Goal: Task Accomplishment & Management: Manage account settings

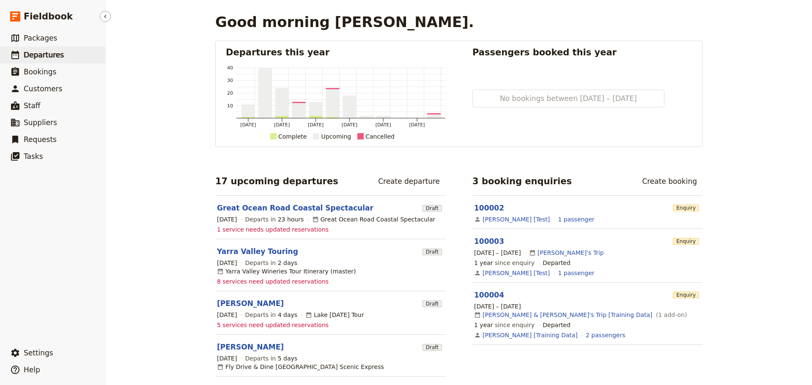
click at [50, 54] on span "Departures" at bounding box center [44, 55] width 40 height 8
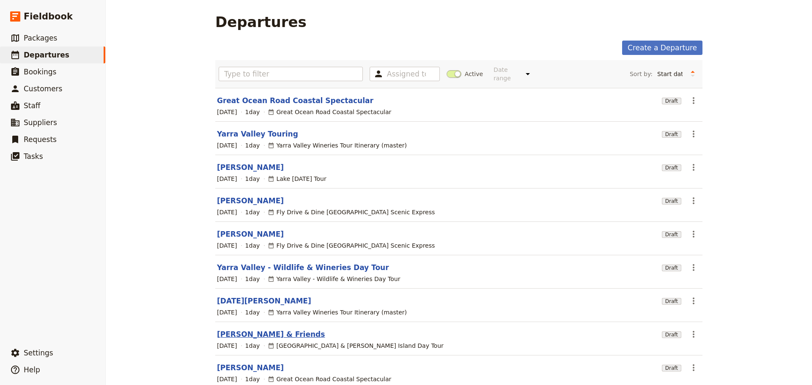
click at [245, 329] on link "[PERSON_NAME] & Friends" at bounding box center [271, 334] width 108 height 10
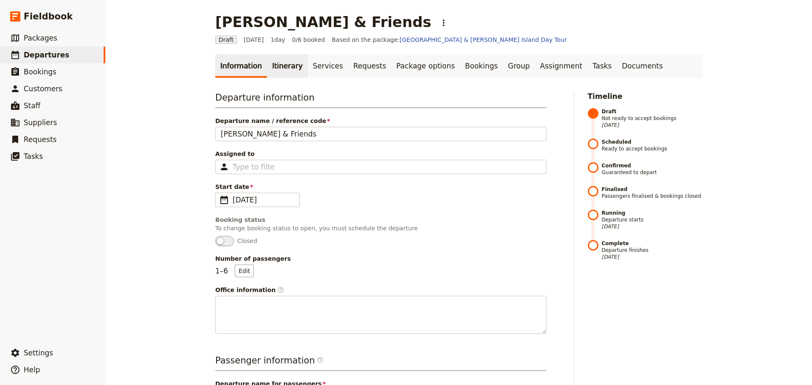
click at [285, 67] on link "Itinerary" at bounding box center [287, 66] width 41 height 24
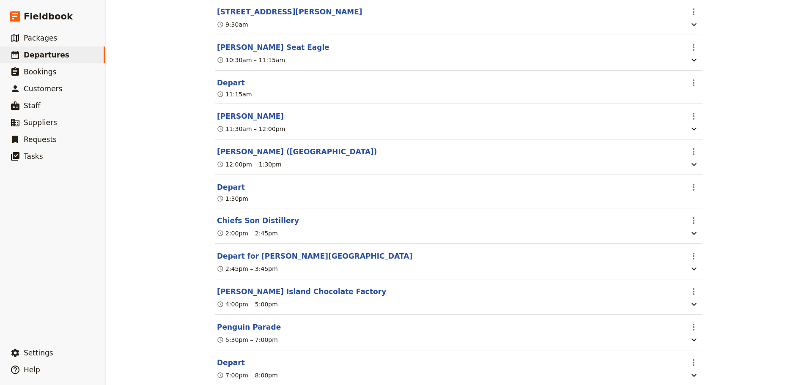
scroll to position [284, 0]
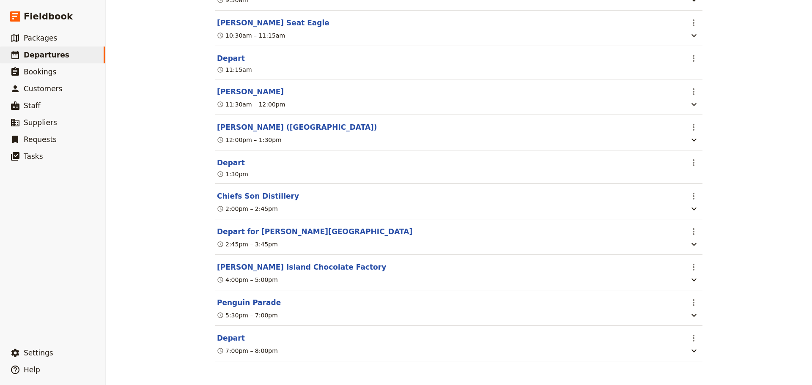
click at [217, 338] on button "Depart" at bounding box center [231, 338] width 28 height 10
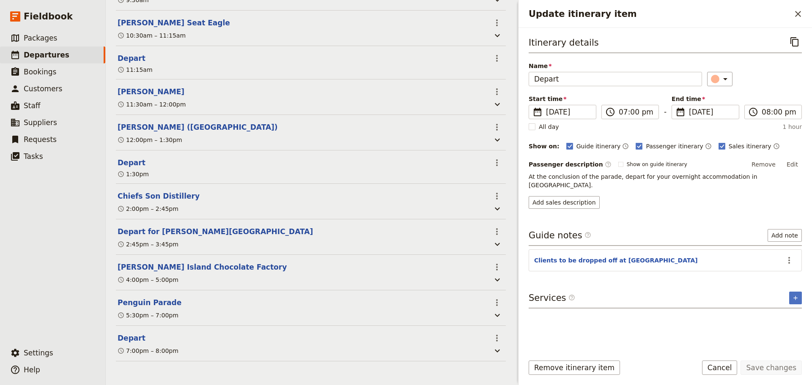
scroll to position [288, 0]
click at [791, 255] on icon "Actions" at bounding box center [789, 260] width 10 height 10
click at [774, 275] on button "Edit note" at bounding box center [770, 270] width 49 height 12
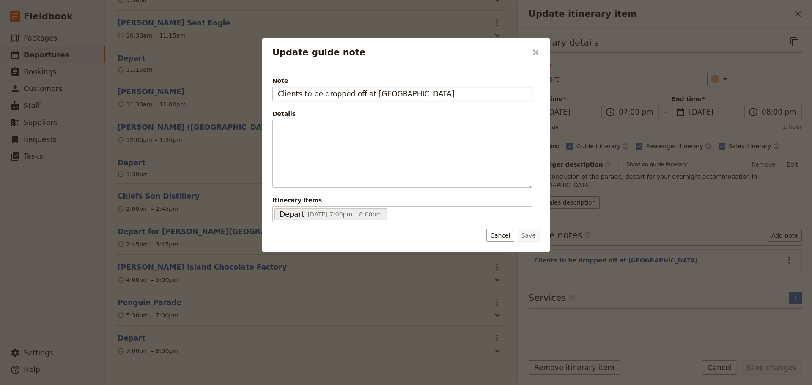
click at [368, 95] on input "Clients to be dropped off at [GEOGRAPHIC_DATA]" at bounding box center [402, 94] width 260 height 14
type input "Clients to be dropped off at [STREET_ADDRESS]"
click at [529, 239] on button "Save" at bounding box center [529, 235] width 22 height 13
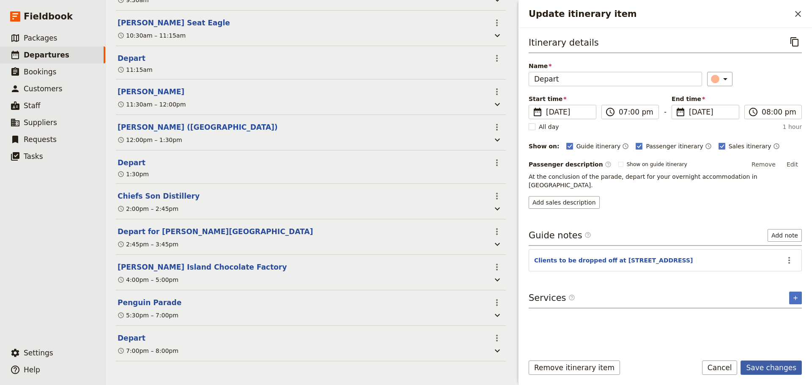
click at [780, 367] on button "Save changes" at bounding box center [771, 368] width 61 height 14
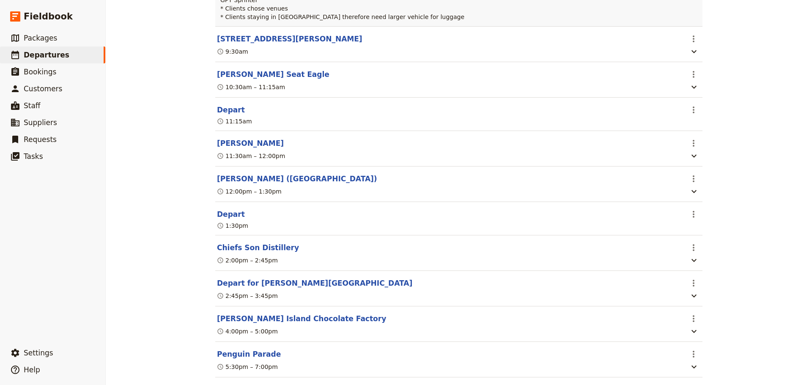
scroll to position [284, 0]
